Goal: Task Accomplishment & Management: Manage account settings

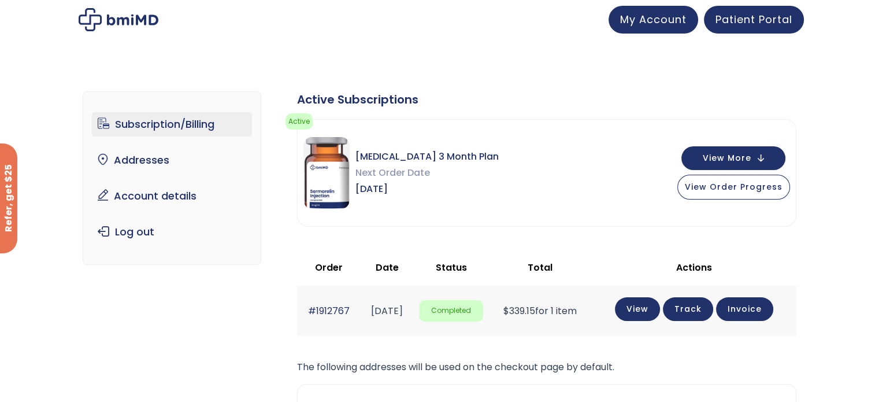
click at [122, 18] on img at bounding box center [119, 19] width 80 height 23
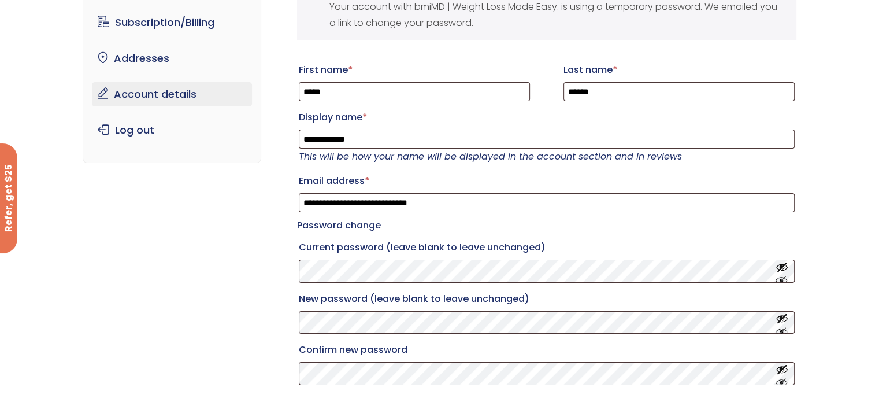
scroll to position [116, 0]
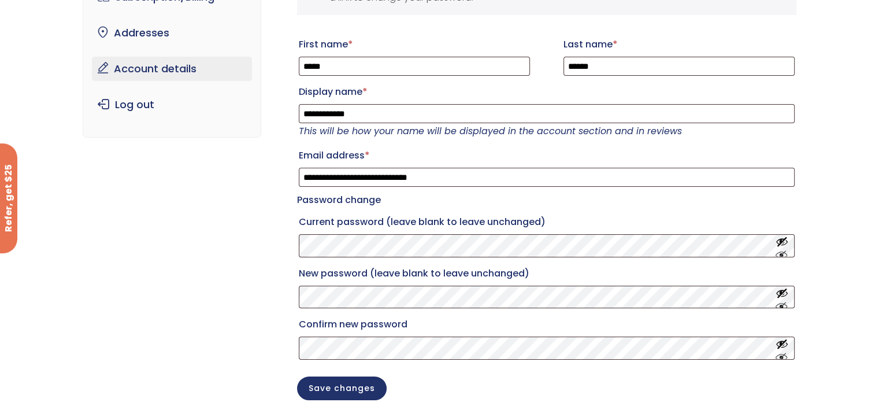
click at [766, 253] on keeper-lock "Open Keeper Popup" at bounding box center [765, 246] width 14 height 14
click at [764, 253] on keeper-lock "Open Keeper Popup" at bounding box center [765, 246] width 14 height 14
drag, startPoint x: 719, startPoint y: 286, endPoint x: 775, endPoint y: 20, distance: 271.6
click at [775, 20] on keeper-draggable-element at bounding box center [743, 95] width 201 height 181
click at [133, 108] on link "Log out" at bounding box center [172, 104] width 160 height 24
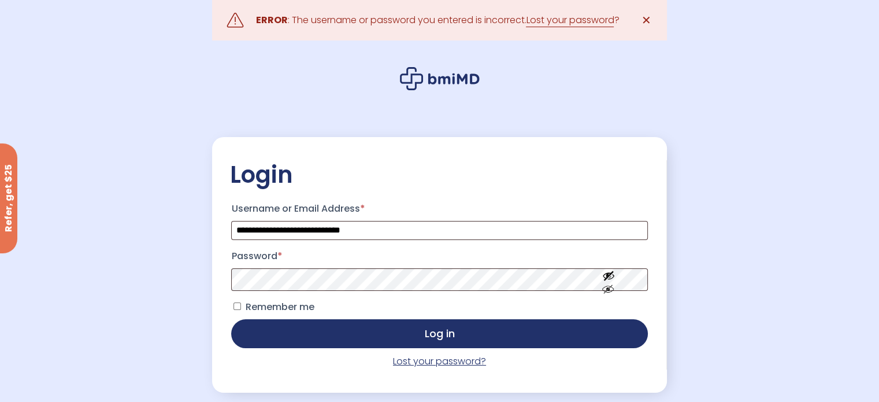
click at [448, 363] on link "Lost your password?" at bounding box center [439, 360] width 93 height 13
